Goal: Task Accomplishment & Management: Complete application form

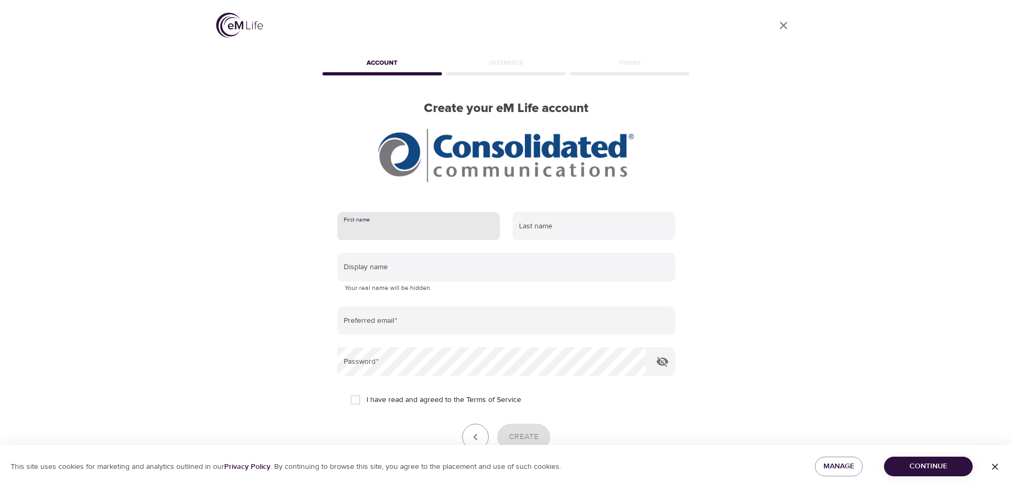
click at [415, 223] on input "text" at bounding box center [418, 226] width 163 height 29
type input "[PERSON_NAME]"
click at [551, 231] on input "text" at bounding box center [594, 226] width 163 height 29
type input "Brown"
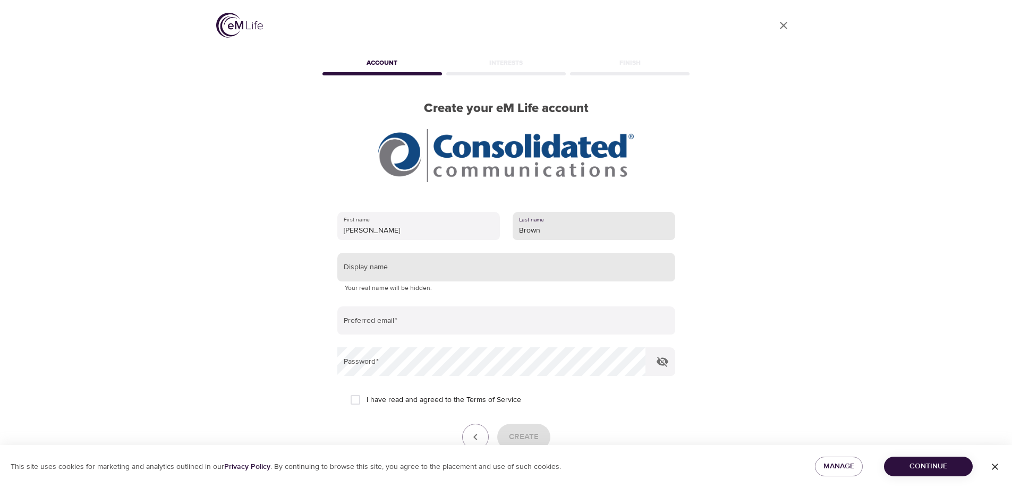
click at [449, 267] on input "text" at bounding box center [506, 267] width 338 height 29
type input "[PERSON_NAME]"
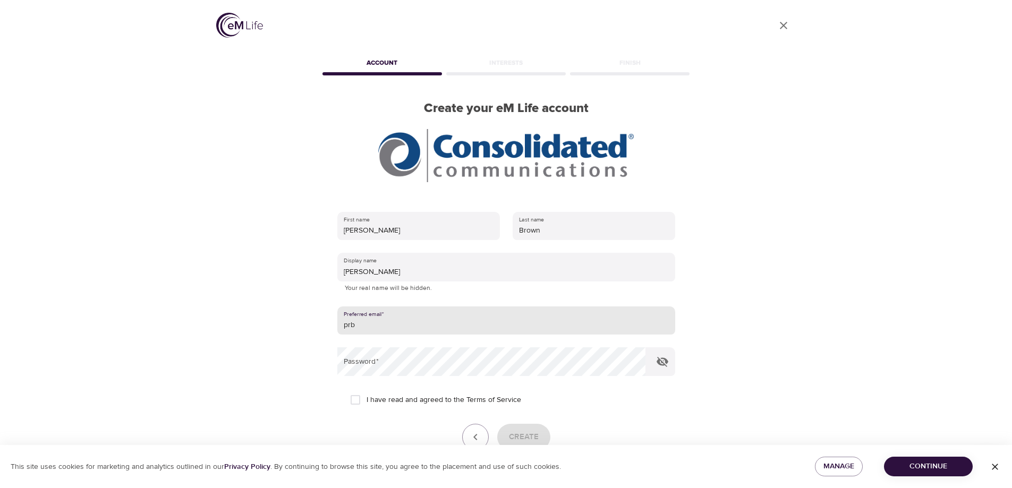
type input "[EMAIL_ADDRESS][DOMAIN_NAME]"
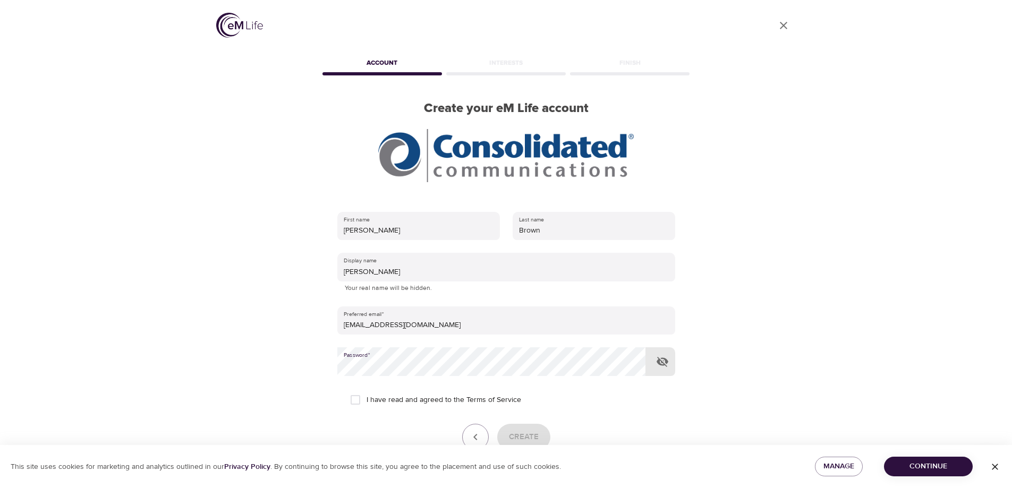
click at [402, 402] on span "I have read and agreed to the Terms of Service" at bounding box center [444, 400] width 155 height 11
click at [367, 402] on input "I have read and agreed to the Terms of Service" at bounding box center [355, 400] width 22 height 22
checkbox input "true"
click at [535, 433] on span "Create" at bounding box center [524, 437] width 30 height 14
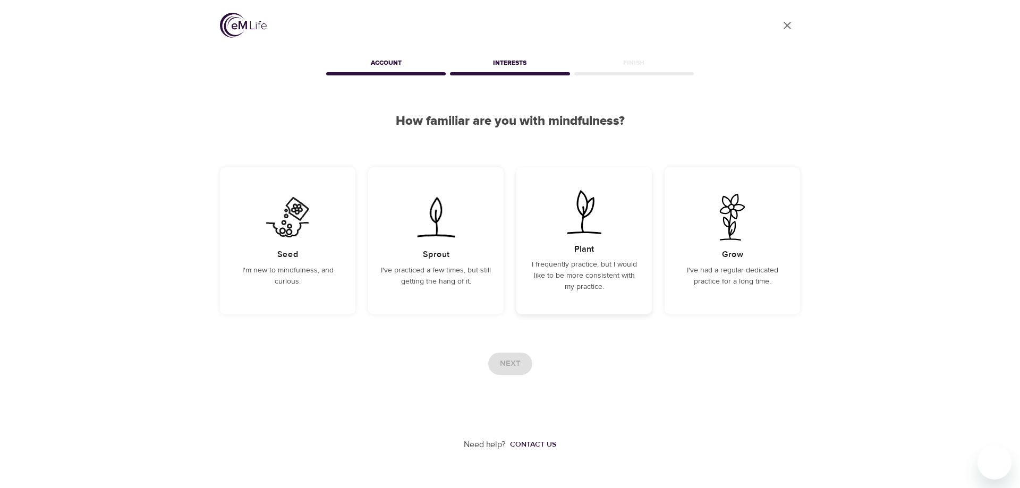
click at [604, 226] on img at bounding box center [584, 212] width 54 height 47
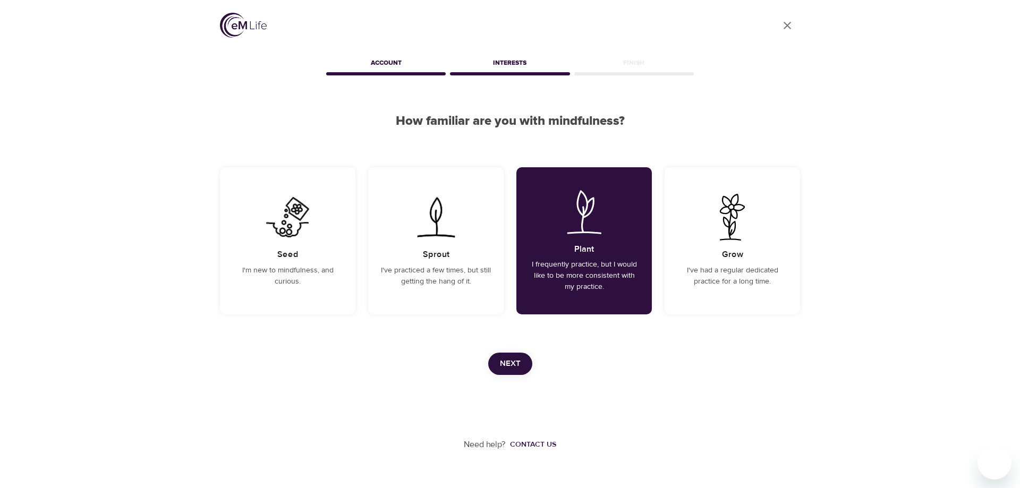
click at [513, 359] on span "Next" at bounding box center [510, 364] width 21 height 14
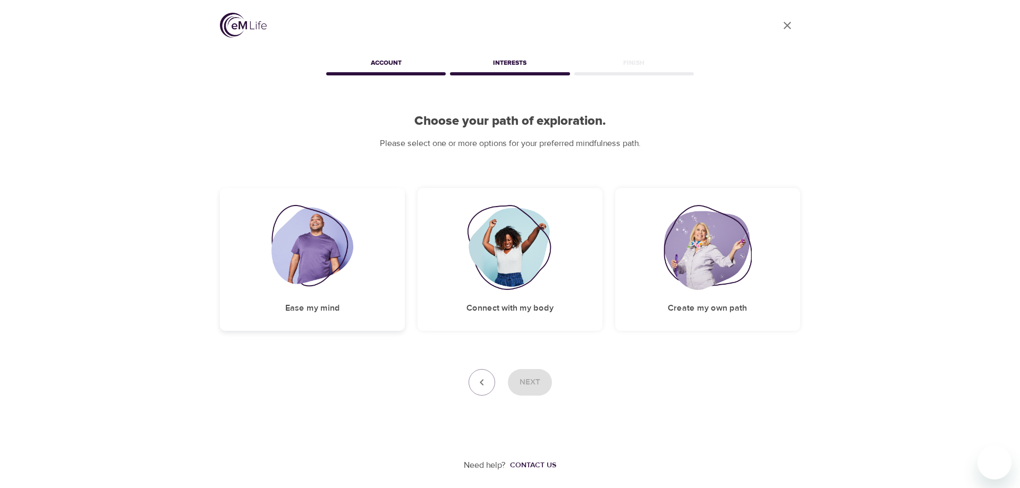
click at [330, 257] on img at bounding box center [313, 247] width 82 height 85
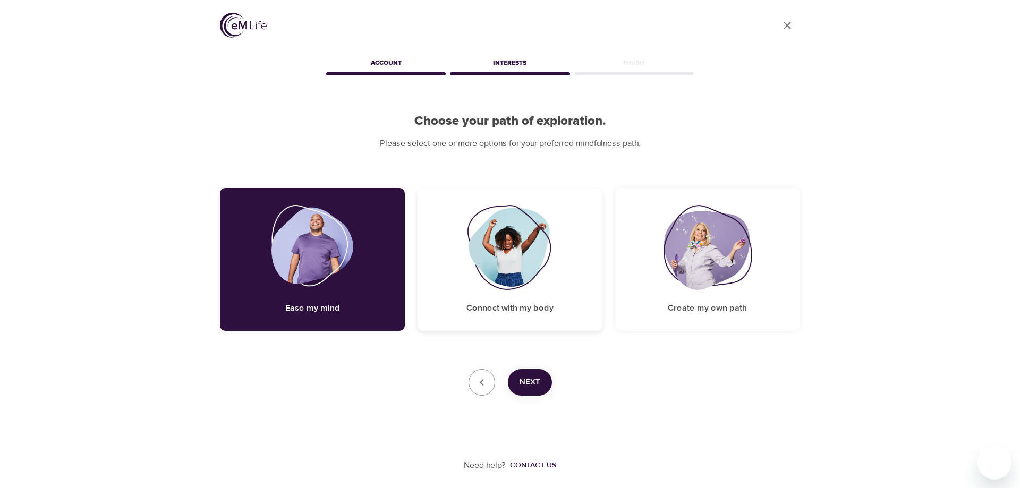
drag, startPoint x: 528, startPoint y: 259, endPoint x: 532, endPoint y: 295, distance: 36.4
click at [528, 260] on img at bounding box center [510, 247] width 86 height 85
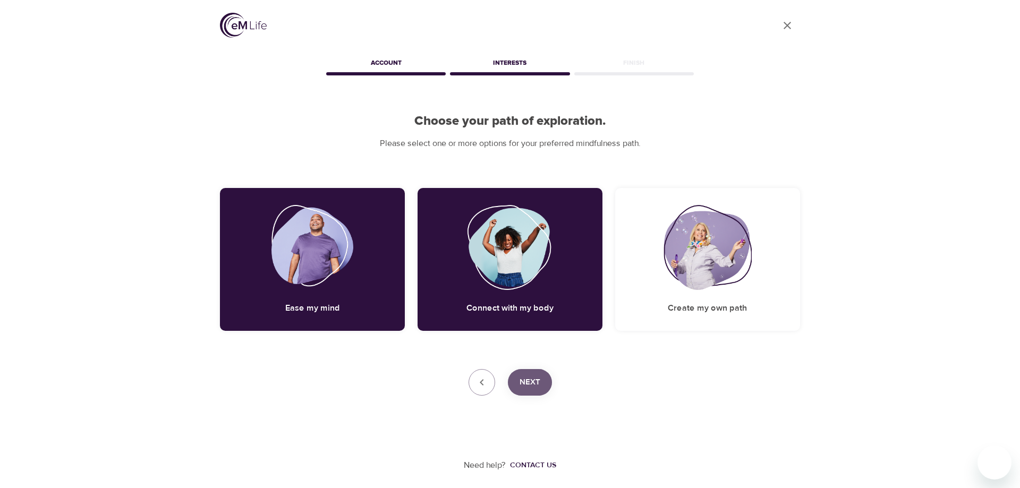
click at [530, 383] on span "Next" at bounding box center [530, 383] width 21 height 14
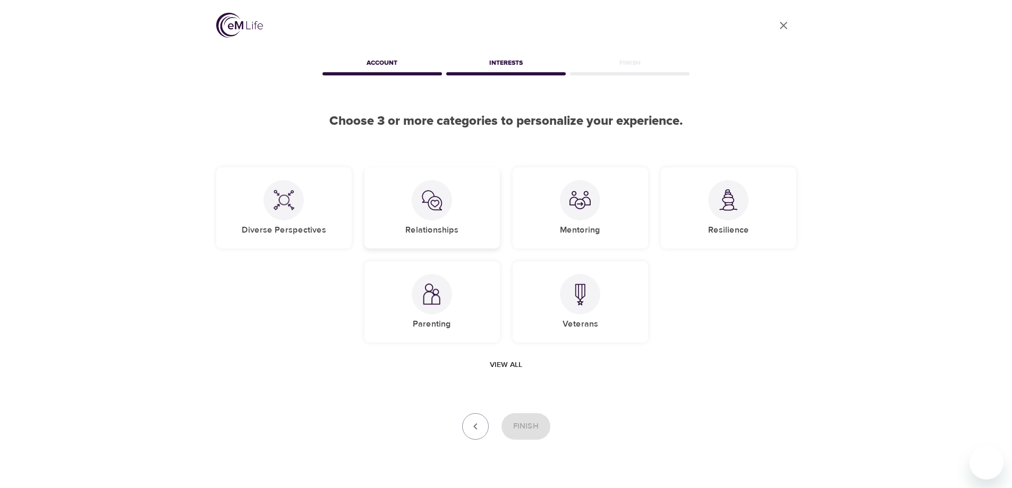
click at [444, 198] on div at bounding box center [432, 200] width 40 height 40
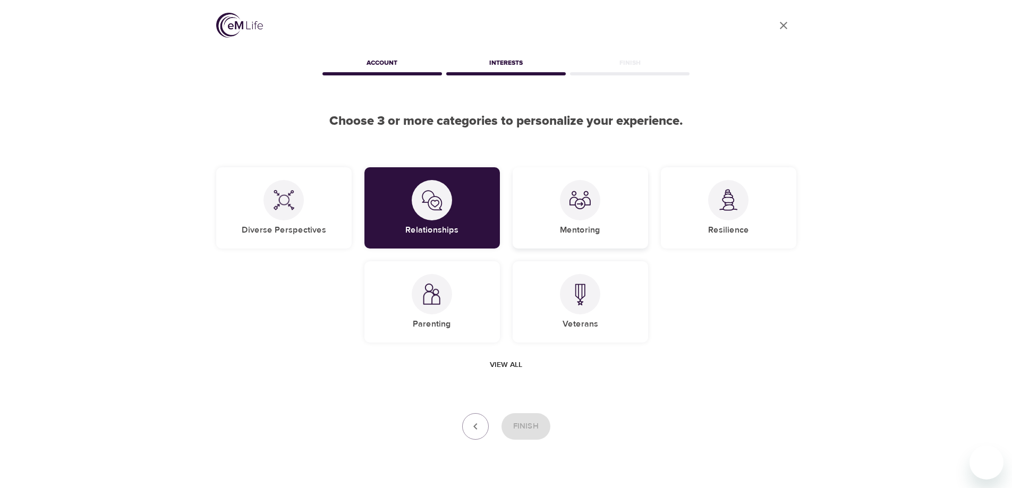
click at [607, 197] on div "Mentoring" at bounding box center [581, 207] width 136 height 81
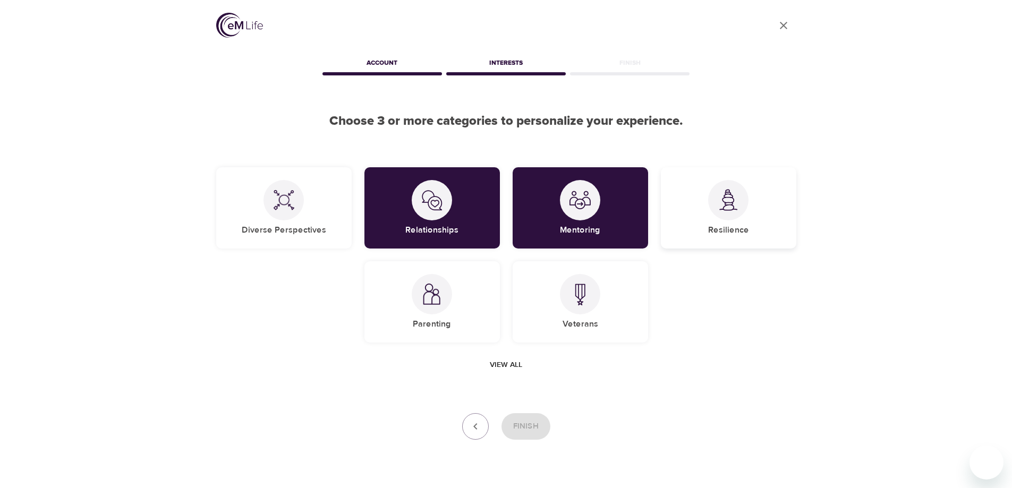
click at [725, 203] on img at bounding box center [728, 200] width 21 height 22
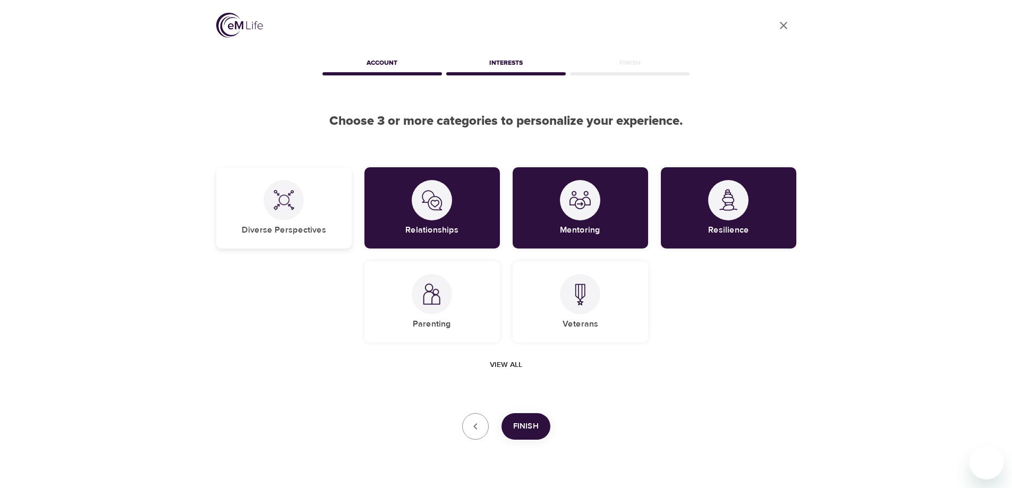
click at [286, 196] on img at bounding box center [283, 200] width 21 height 21
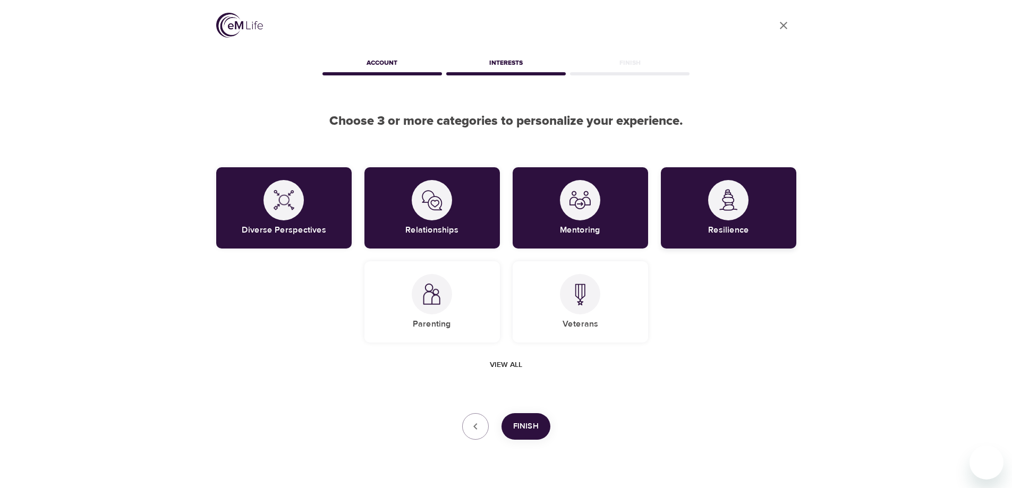
click at [734, 215] on div at bounding box center [728, 200] width 40 height 40
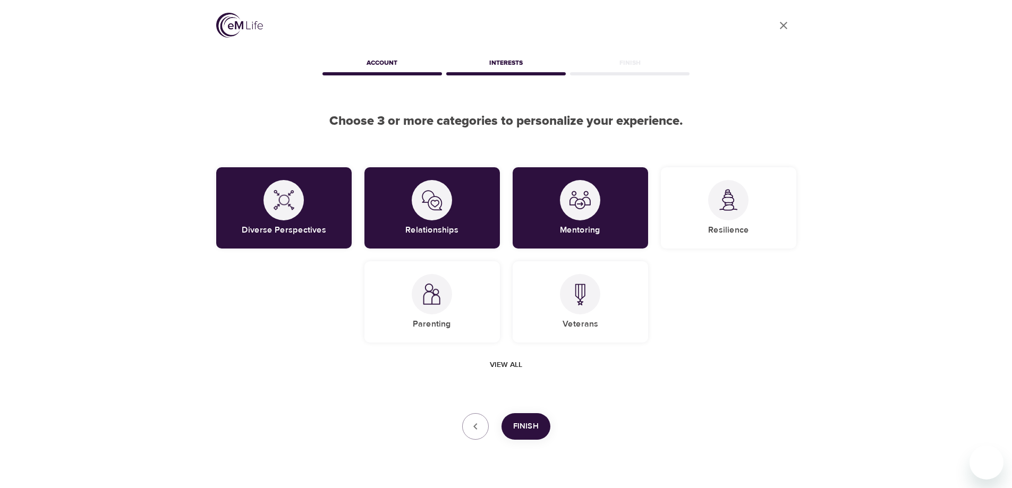
click at [524, 423] on span "Finish" at bounding box center [526, 427] width 26 height 14
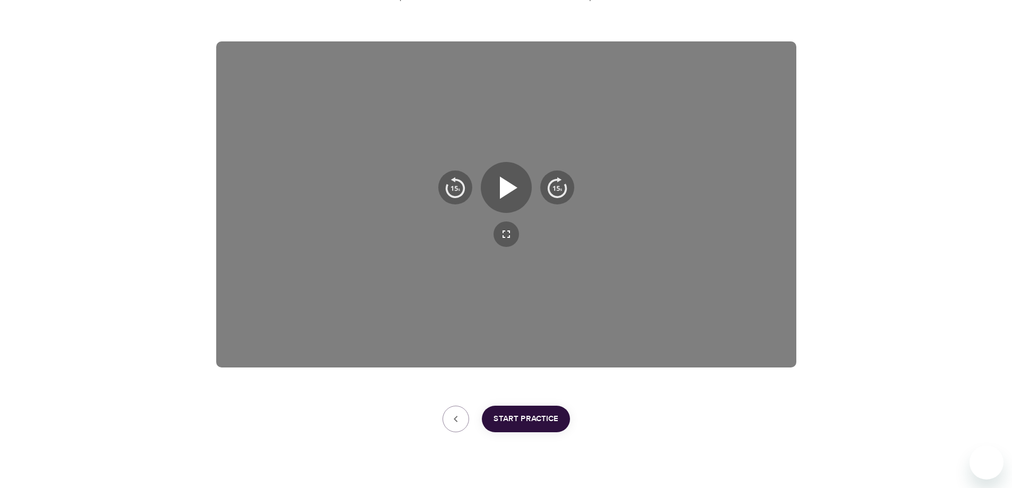
scroll to position [167, 0]
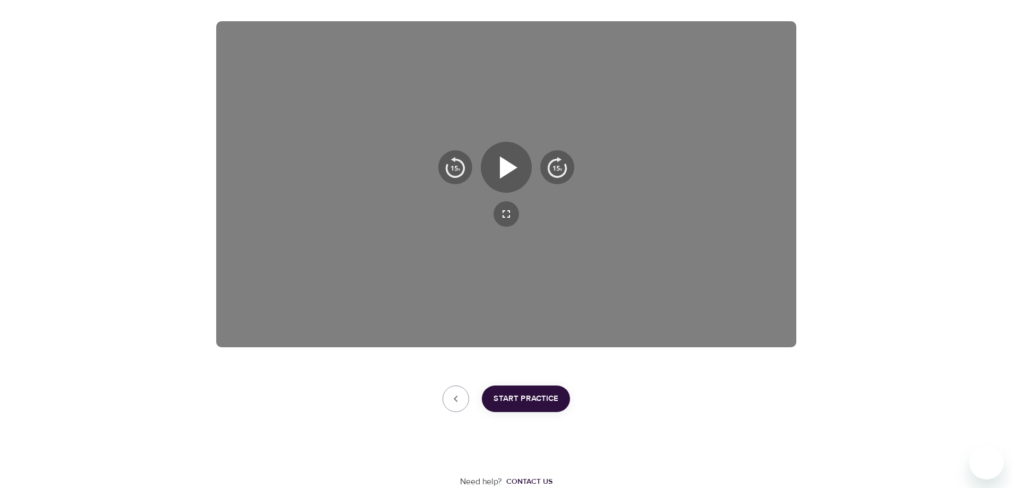
click at [530, 395] on span "Start Practice" at bounding box center [526, 399] width 65 height 14
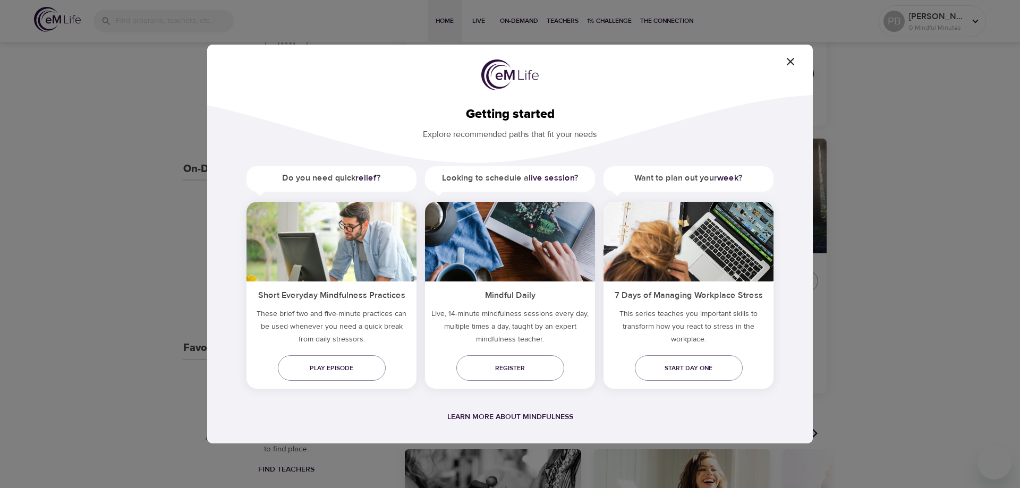
click at [793, 61] on icon "button" at bounding box center [790, 61] width 13 height 13
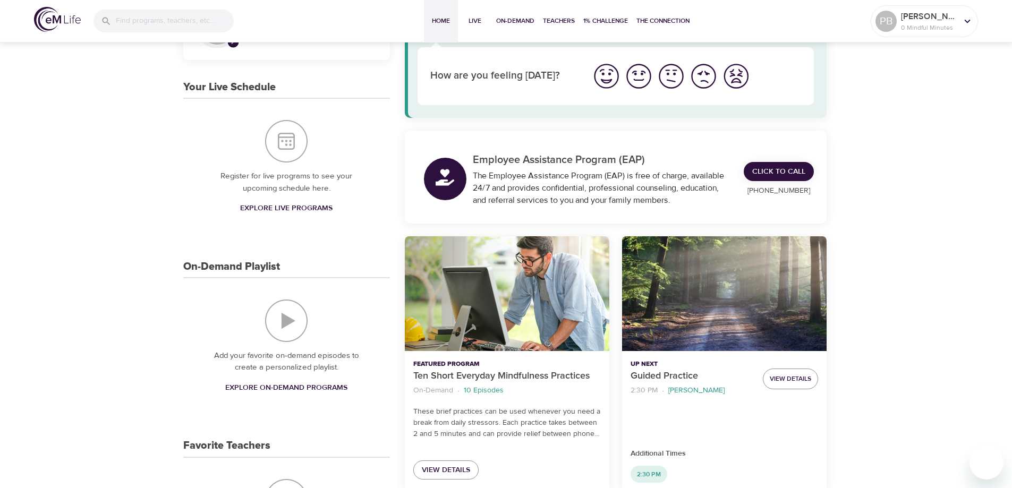
scroll to position [7, 0]
